Goal: Task Accomplishment & Management: Use online tool/utility

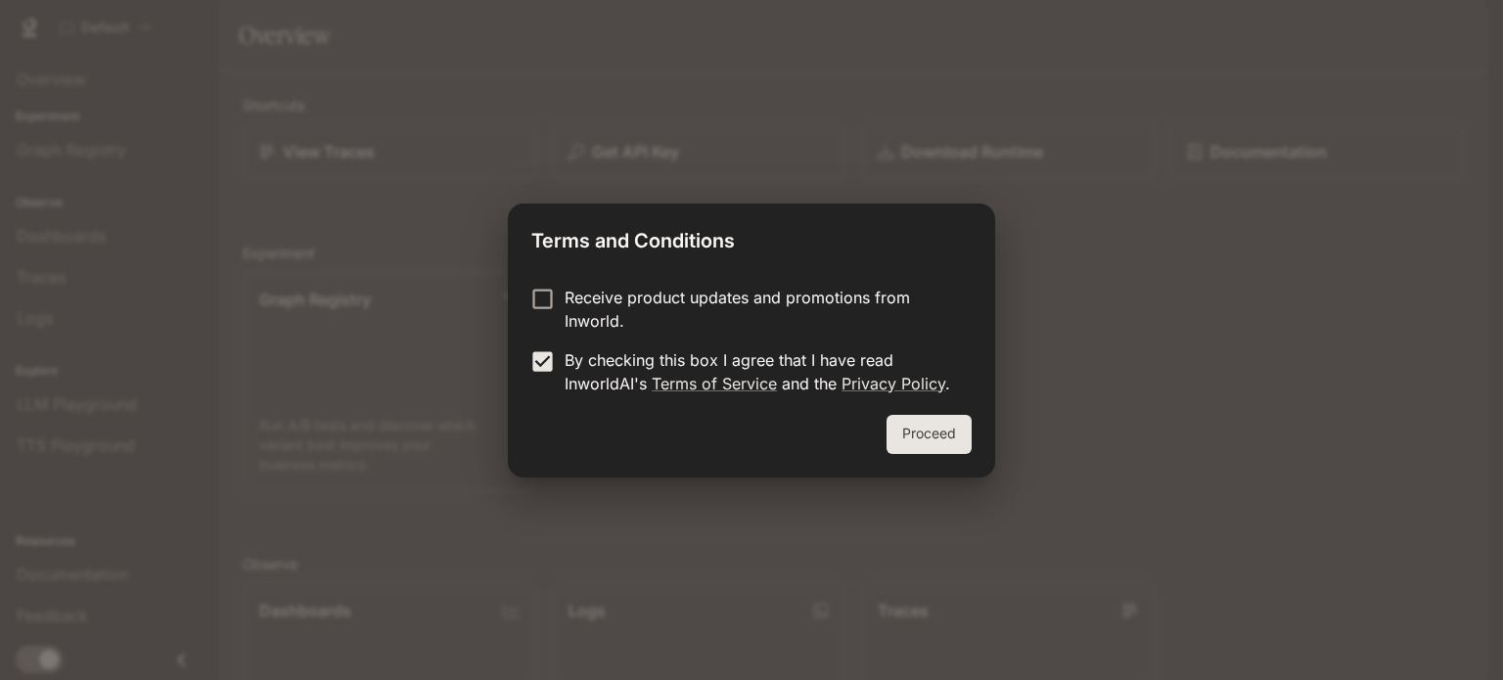
click at [940, 430] on button "Proceed" at bounding box center [929, 434] width 85 height 39
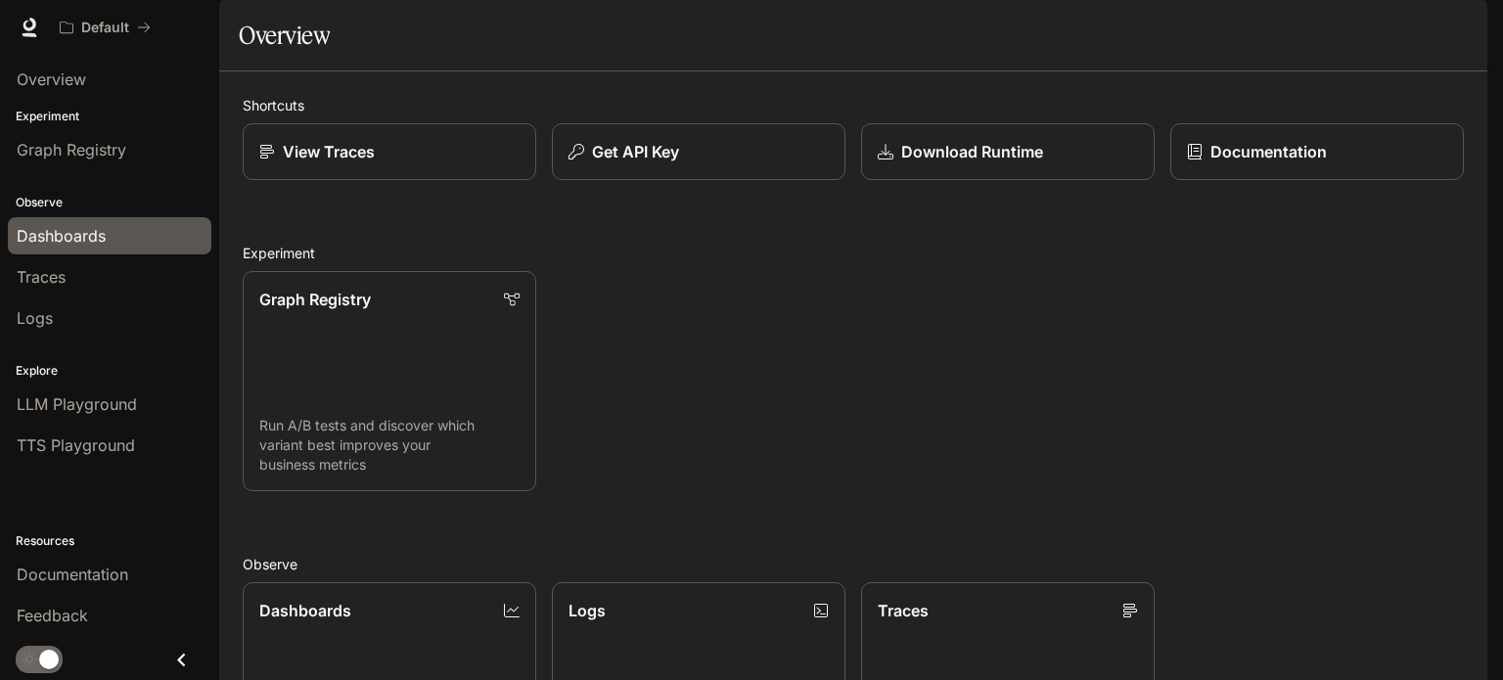
click at [118, 230] on div "Dashboards" at bounding box center [110, 235] width 186 height 23
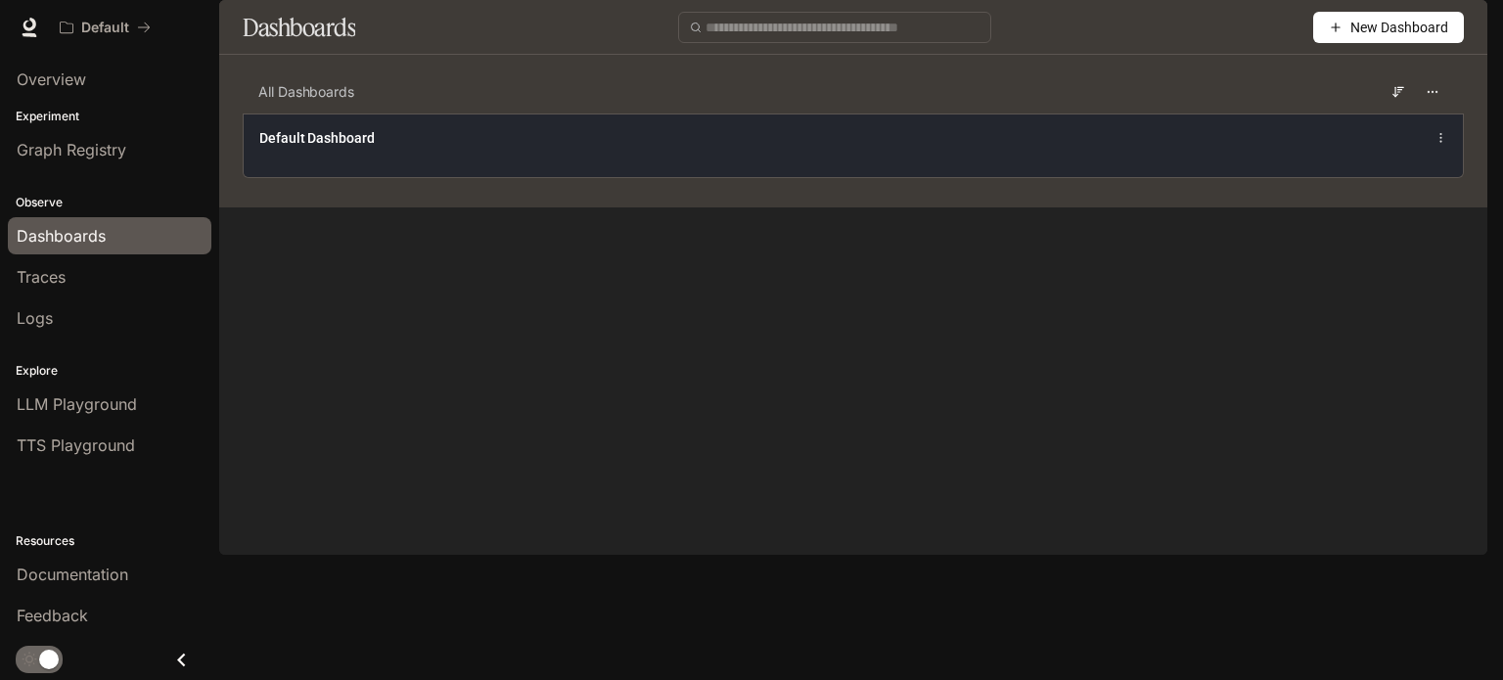
click at [658, 177] on div "Default Dashboard" at bounding box center [853, 146] width 1219 height 64
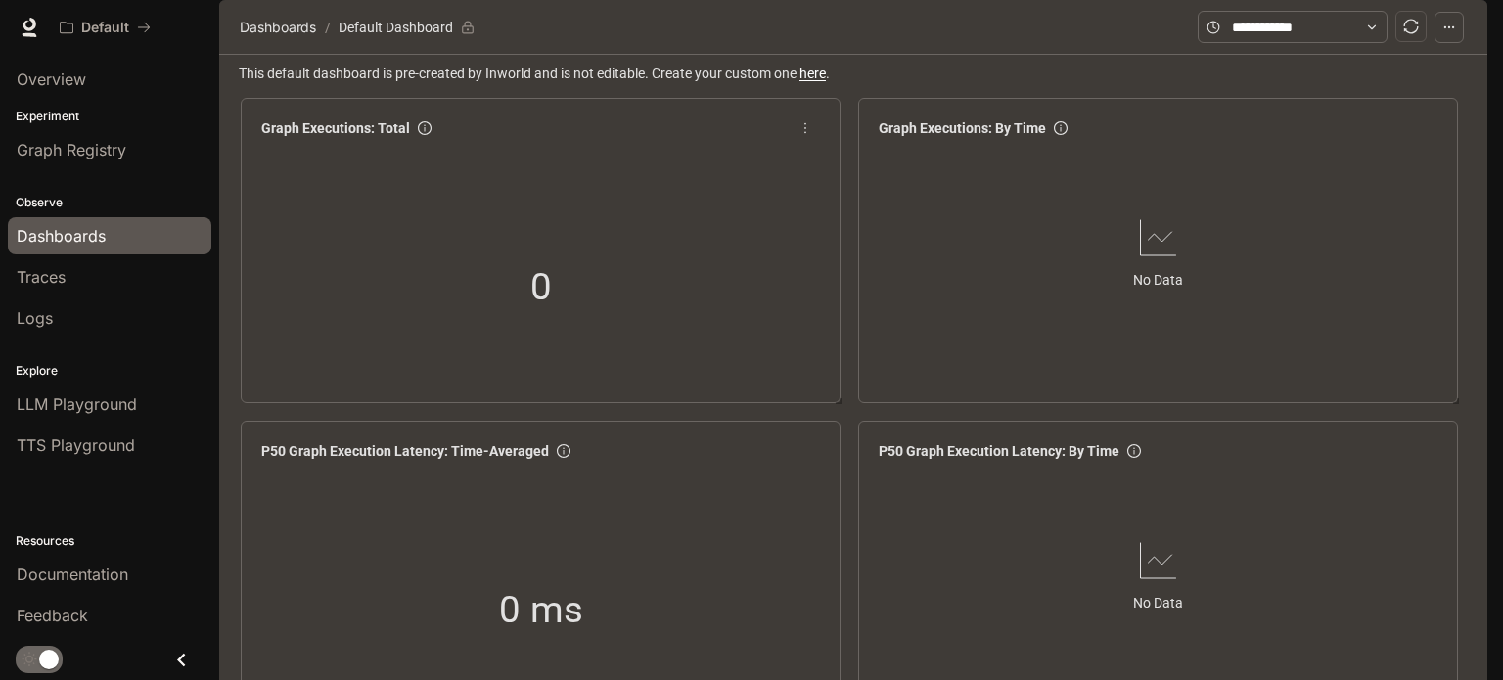
scroll to position [187, 0]
click at [129, 76] on div "Overview" at bounding box center [110, 79] width 186 height 23
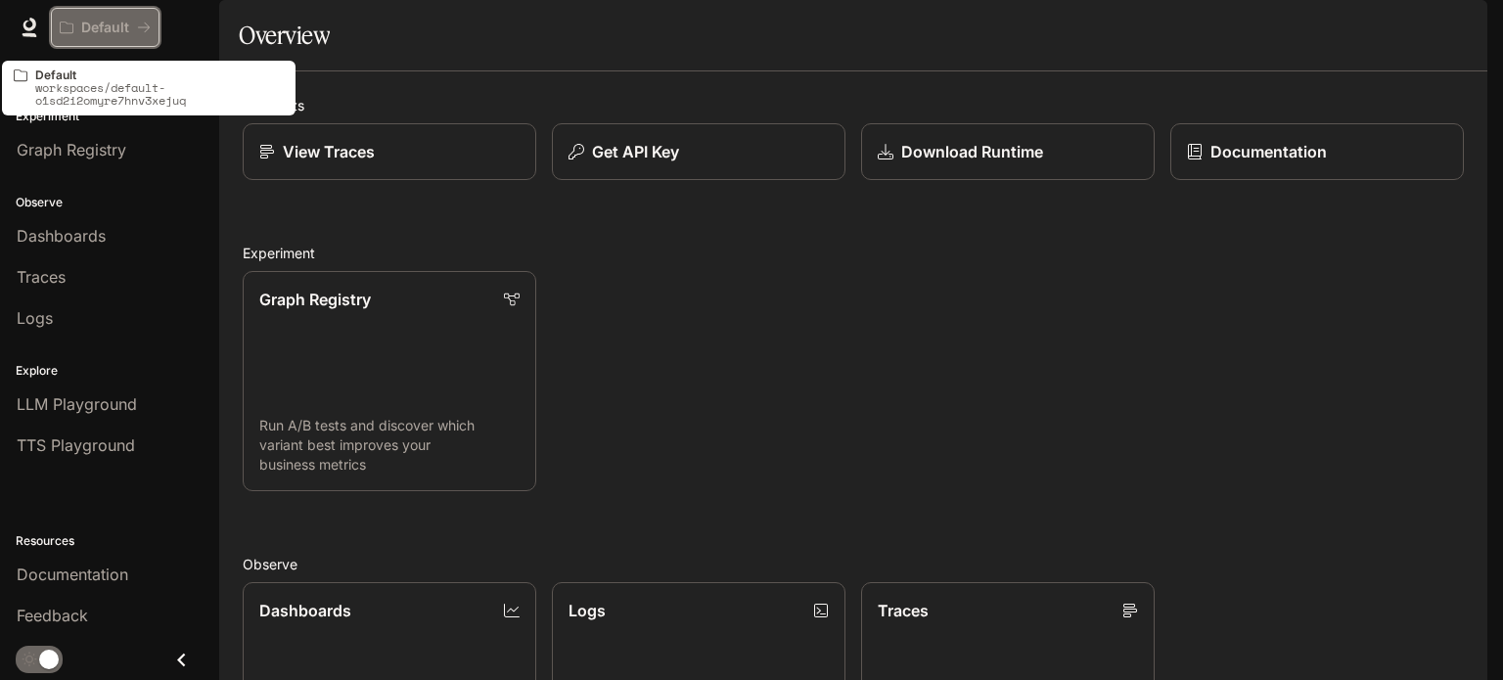
click at [125, 21] on p "Default" at bounding box center [105, 28] width 48 height 17
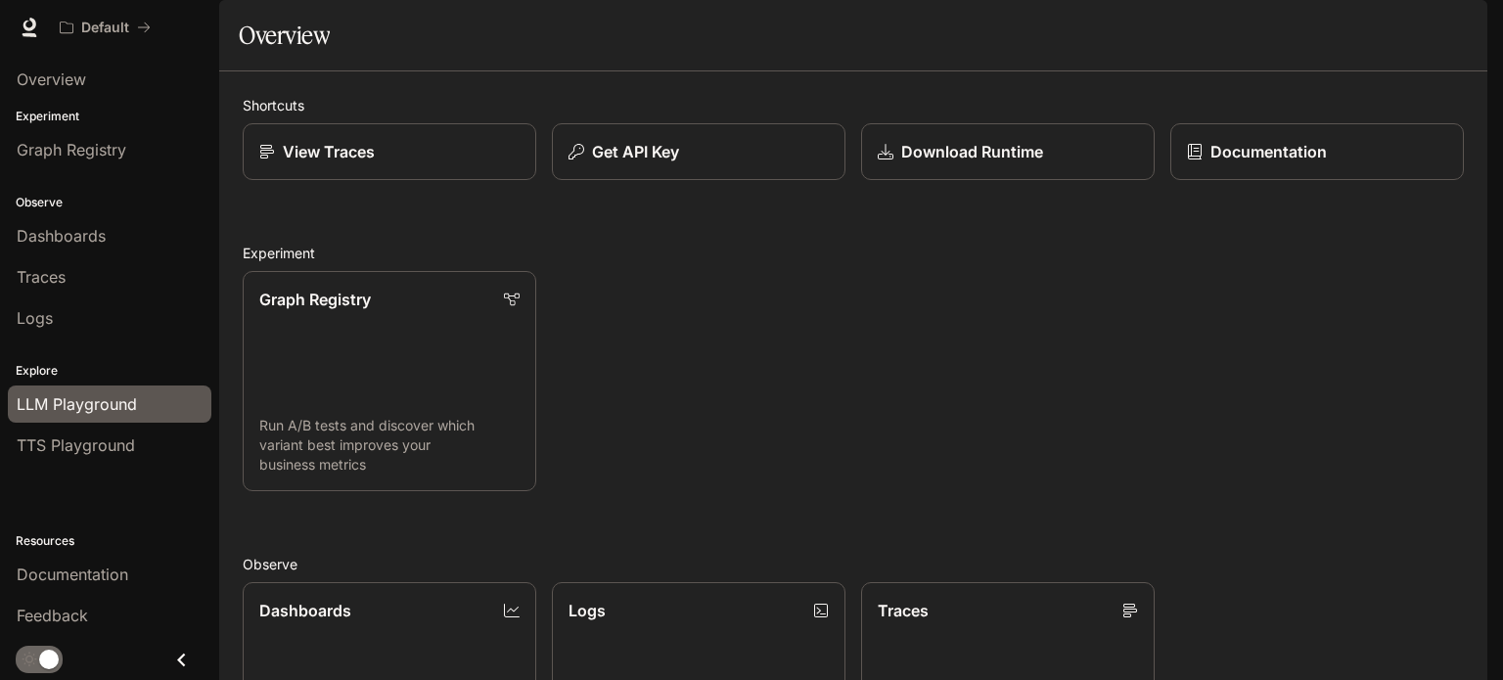
click at [103, 409] on span "LLM Playground" at bounding box center [77, 403] width 120 height 23
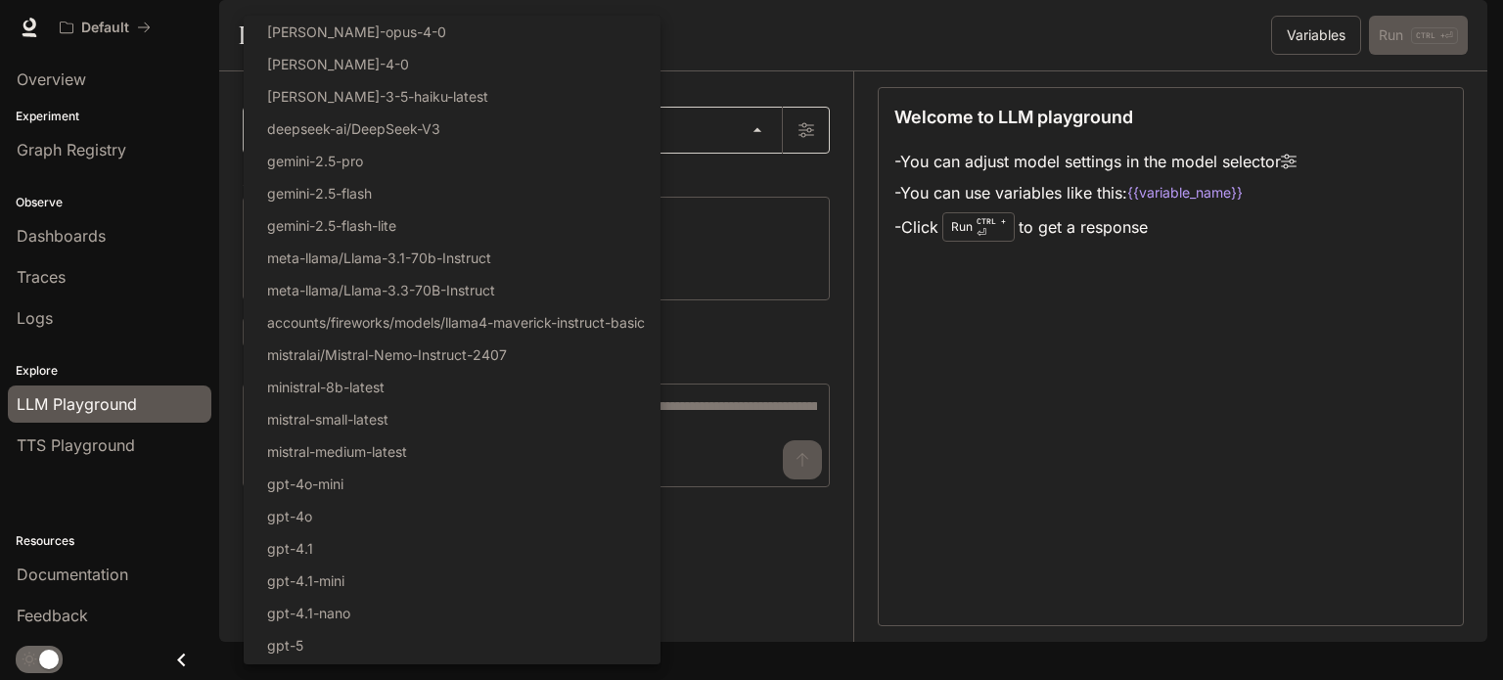
click at [398, 203] on body "Skip to main content Default Documentation Documentation Portal Overview Experi…" at bounding box center [751, 340] width 1503 height 680
click at [791, 183] on div at bounding box center [751, 340] width 1503 height 680
